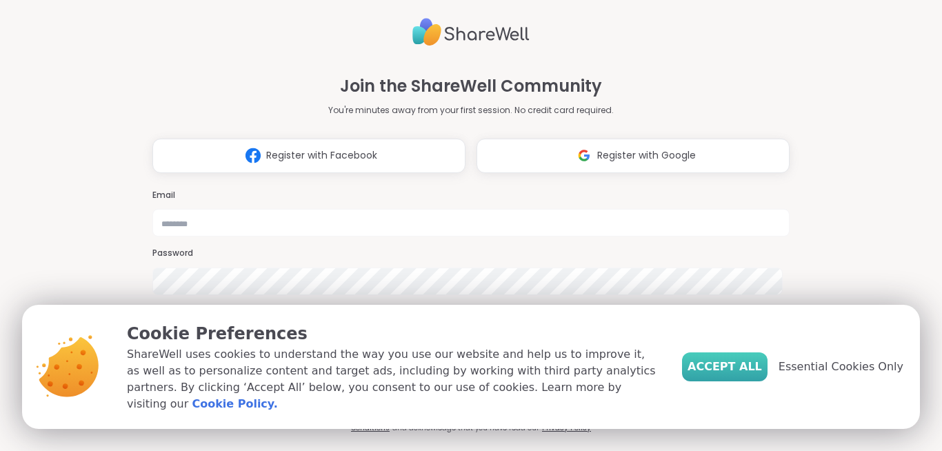
click at [724, 366] on span "Accept All" at bounding box center [724, 366] width 74 height 17
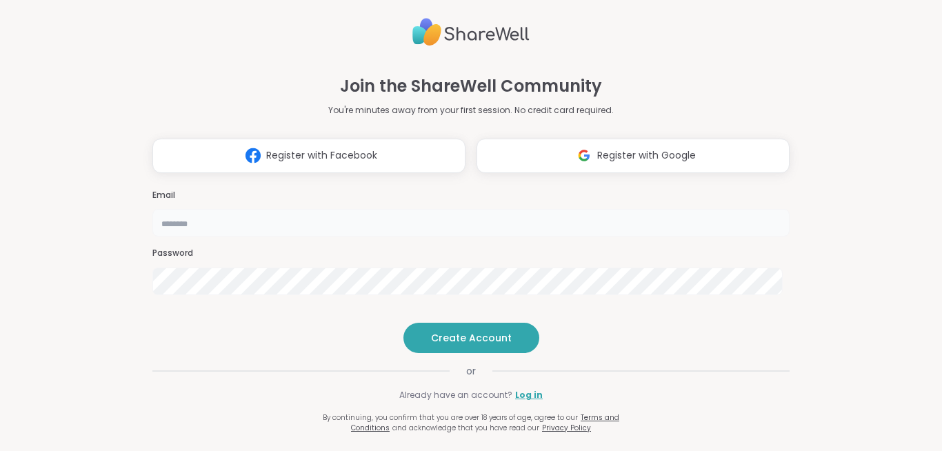
click at [427, 209] on input "email" at bounding box center [470, 223] width 637 height 28
type input "**********"
click at [465, 345] on span "Create Account" at bounding box center [471, 338] width 81 height 14
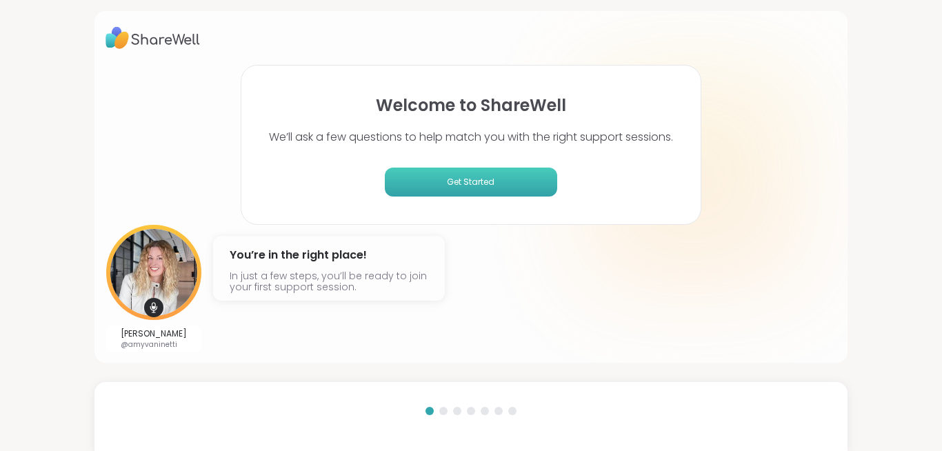
click at [472, 181] on span "Get Started" at bounding box center [470, 182] width 161 height 12
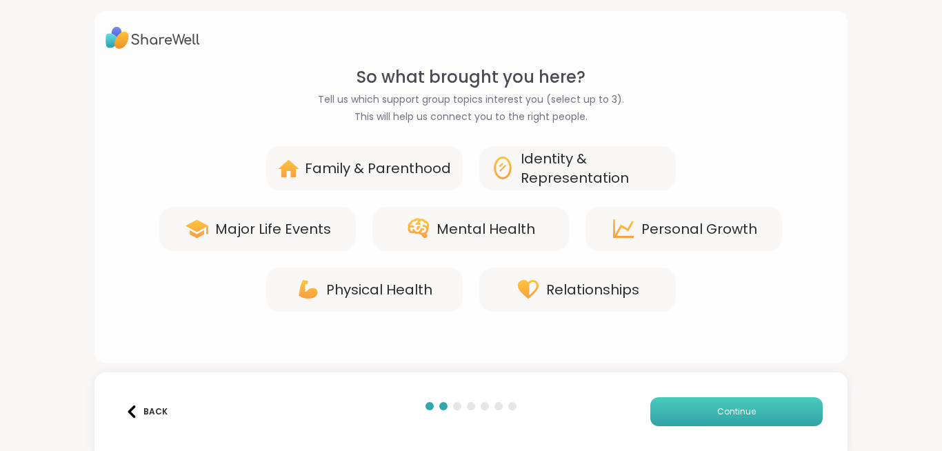
click at [726, 410] on span "Continue" at bounding box center [736, 411] width 39 height 12
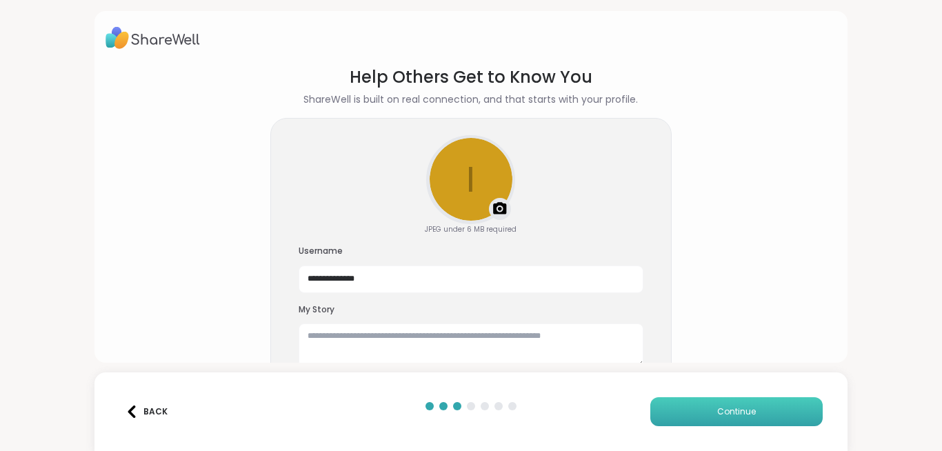
click at [725, 412] on span "Continue" at bounding box center [736, 411] width 39 height 12
